Goal: Task Accomplishment & Management: Manage account settings

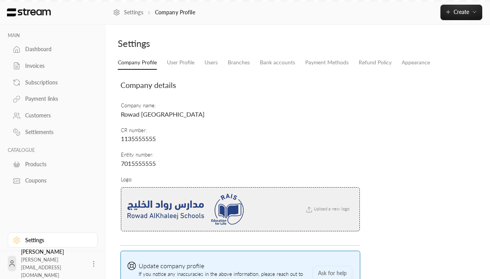
click at [51, 115] on div "Customers" at bounding box center [56, 116] width 63 height 8
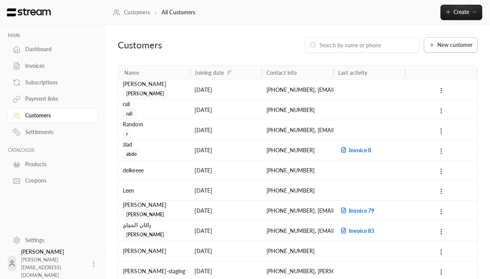
click at [451, 45] on span "New customer" at bounding box center [454, 44] width 35 height 5
